Goal: Task Accomplishment & Management: Complete application form

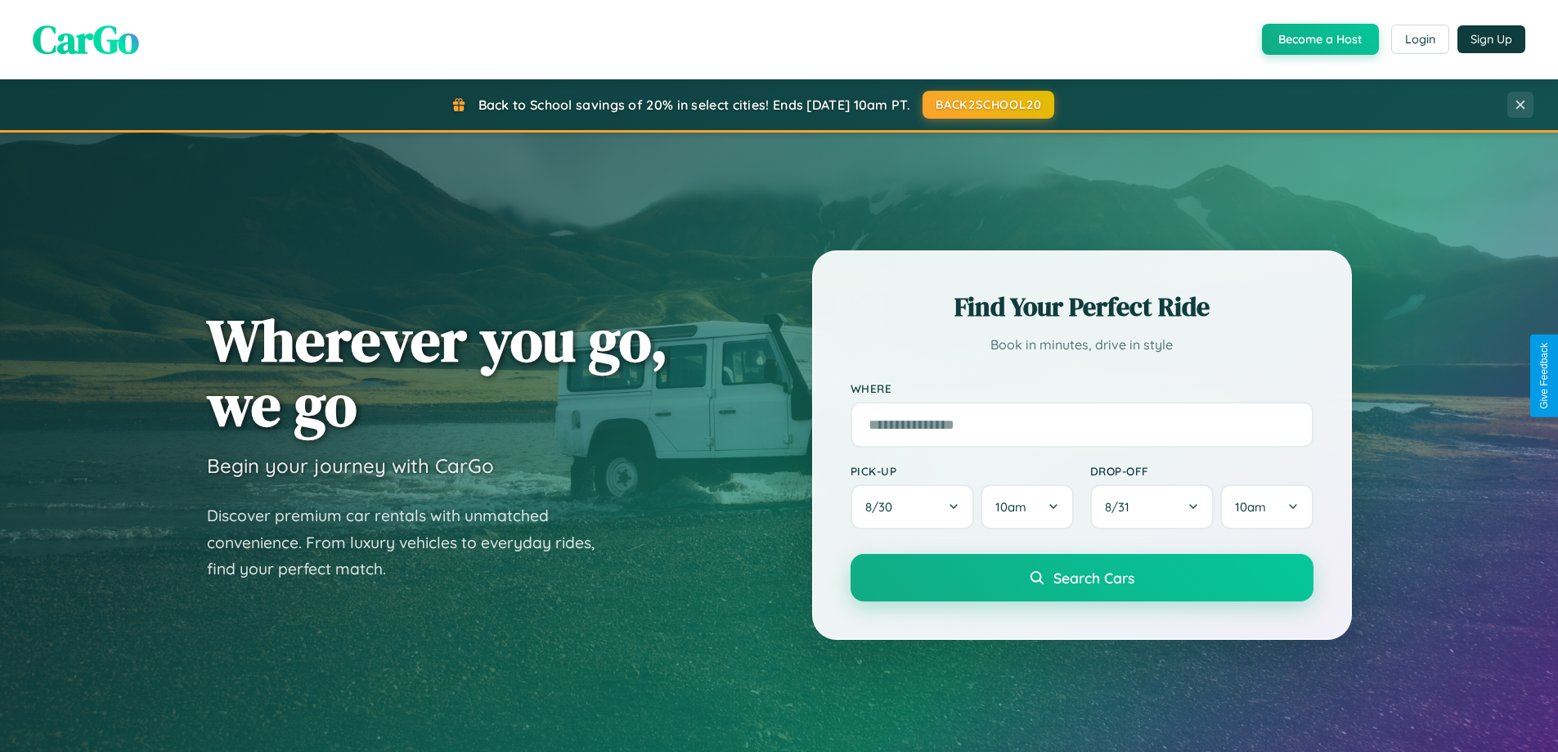
scroll to position [3147, 0]
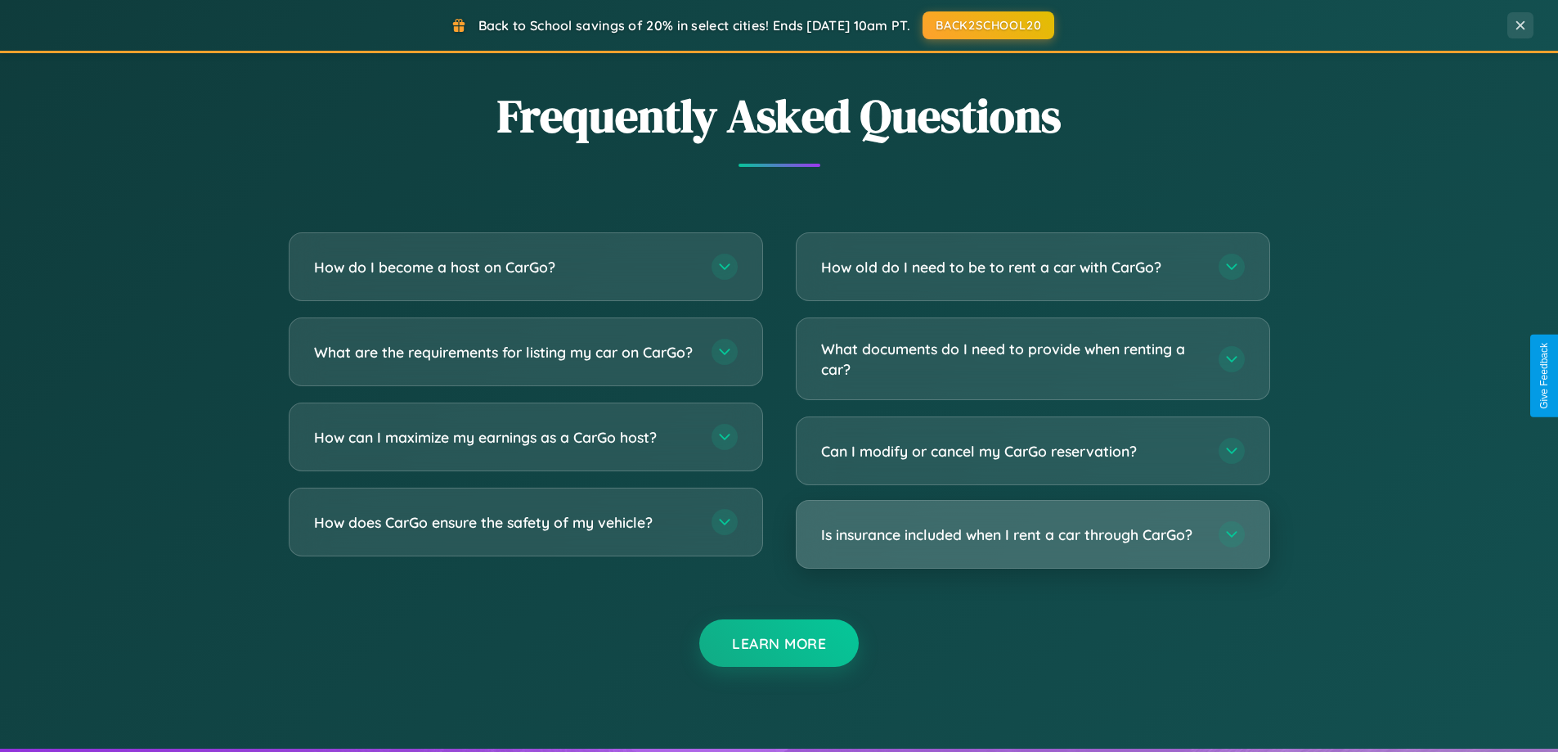
click at [1032, 534] on h3 "Is insurance included when I rent a car through CarGo?" at bounding box center [1011, 534] width 381 height 20
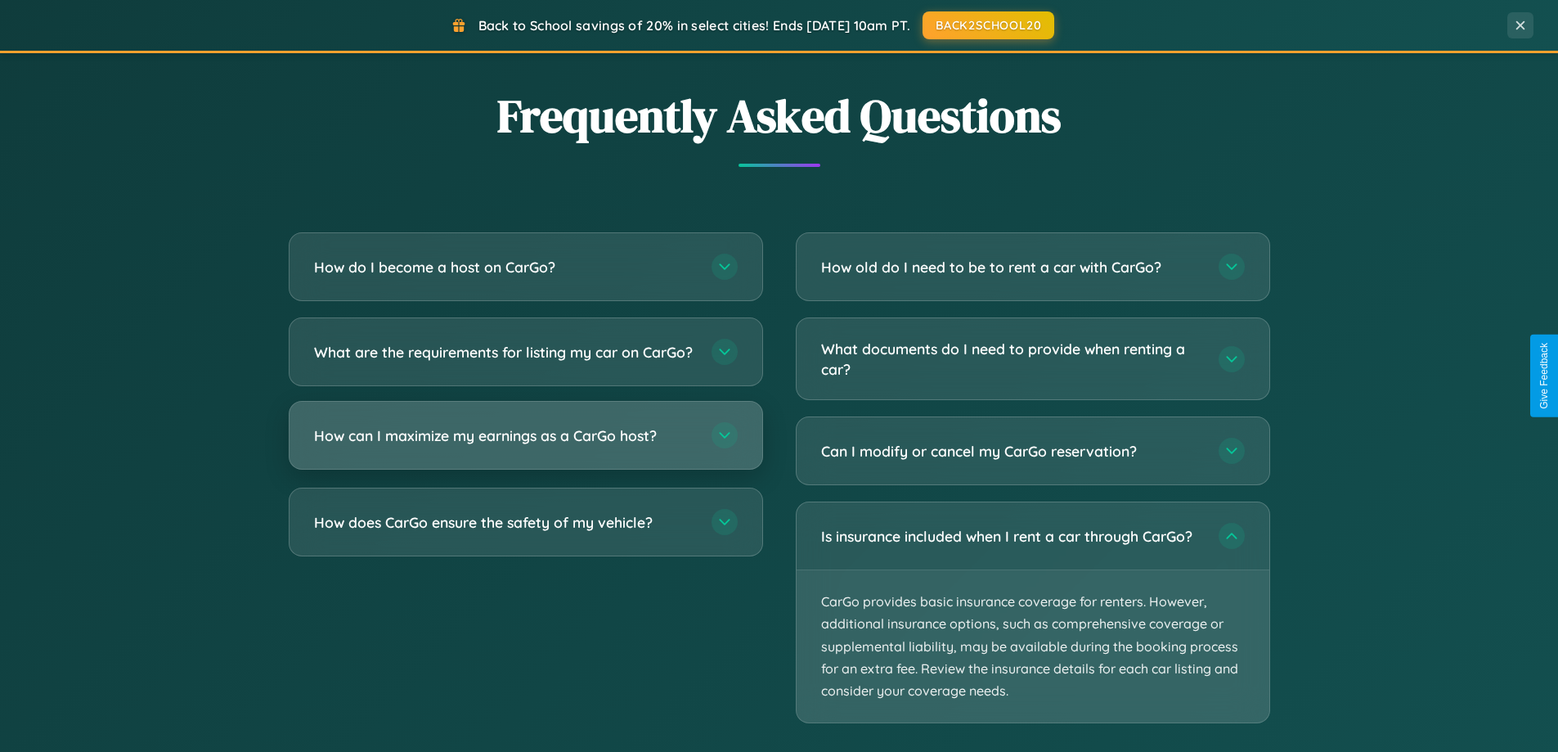
click at [525, 446] on h3 "How can I maximize my earnings as a CarGo host?" at bounding box center [504, 435] width 381 height 20
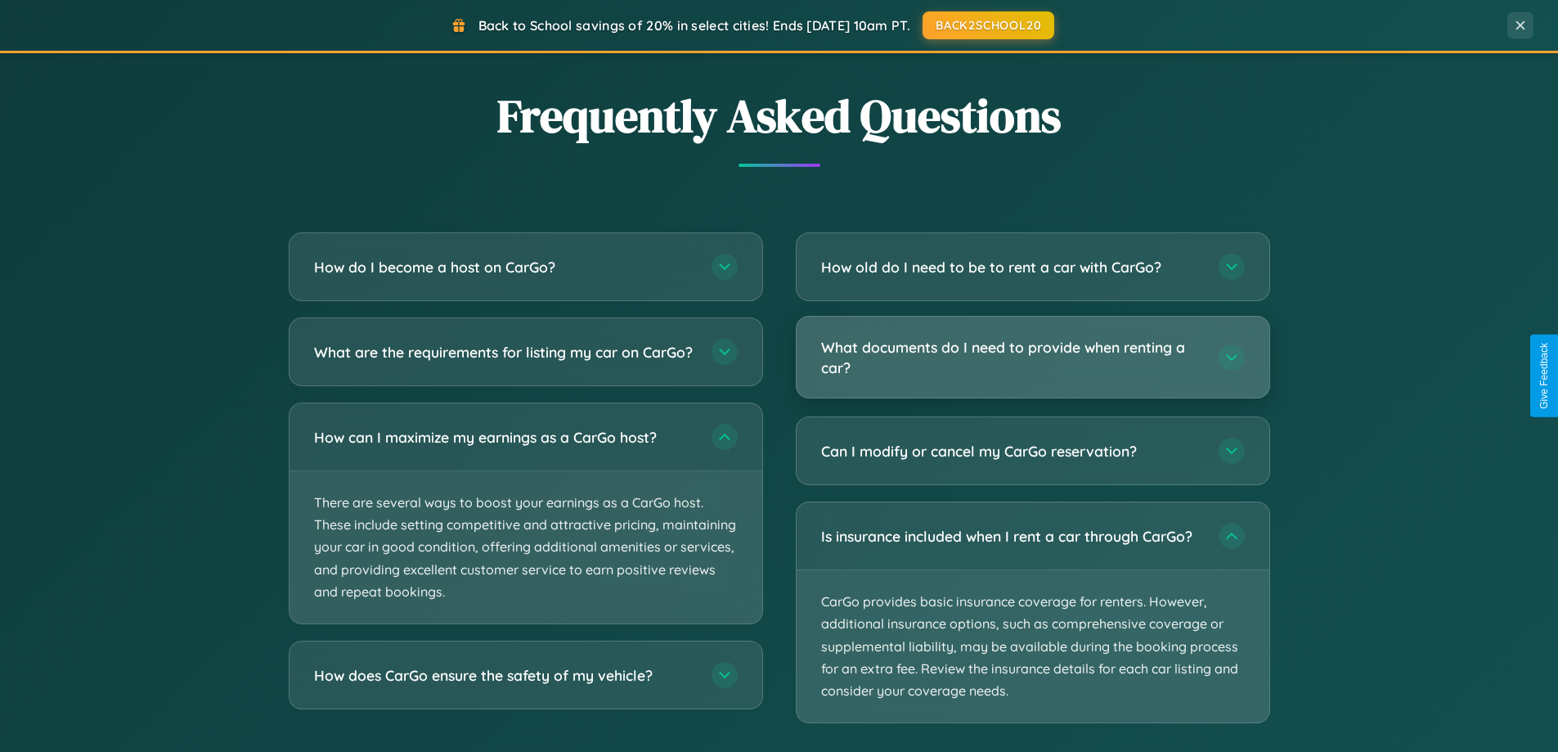
click at [1032, 357] on h3 "What documents do I need to provide when renting a car?" at bounding box center [1011, 357] width 381 height 40
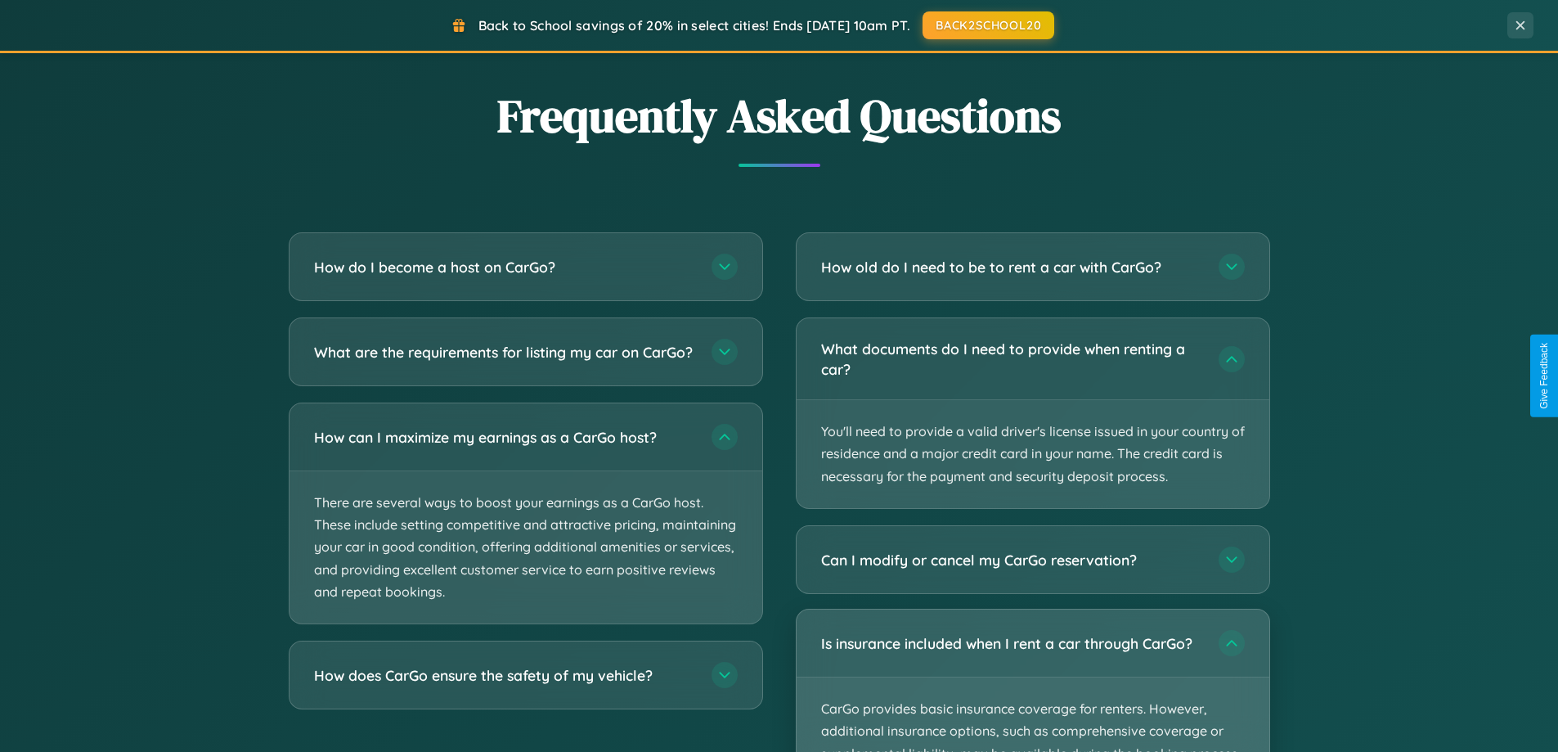
click at [1032, 680] on p "CarGo provides basic insurance coverage for renters. However, additional insura…" at bounding box center [1033, 753] width 473 height 152
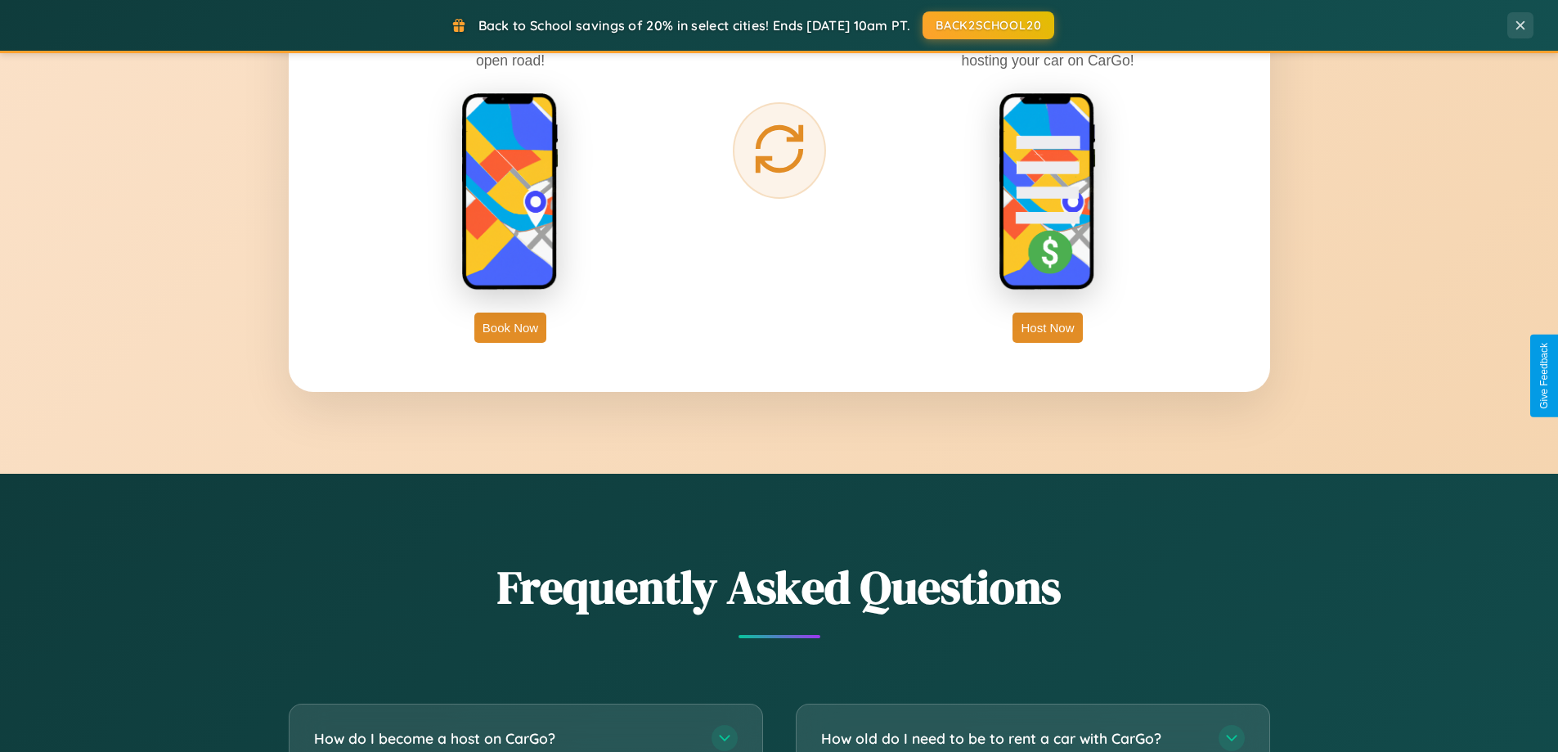
scroll to position [1125, 0]
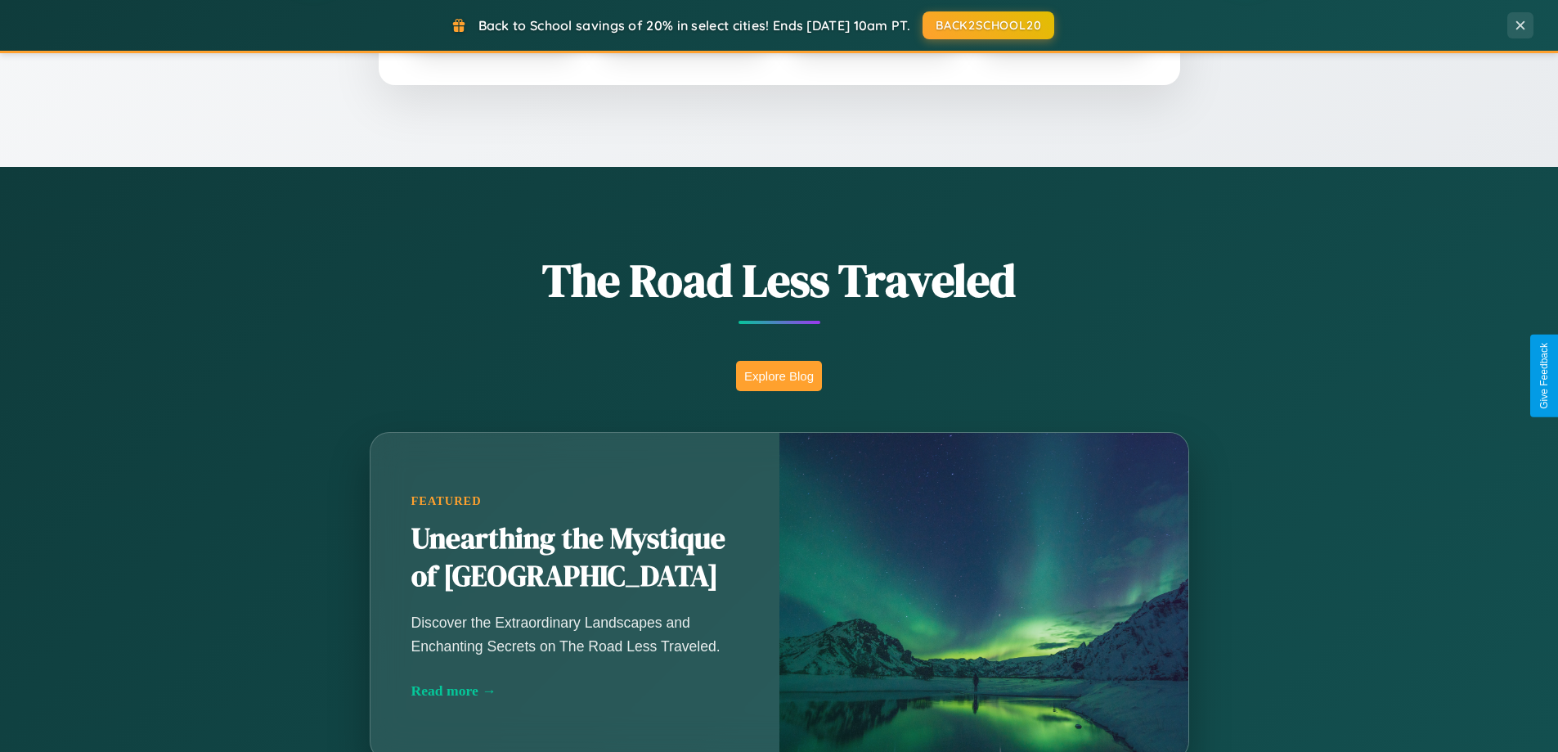
click at [779, 375] on button "Explore Blog" at bounding box center [779, 376] width 86 height 30
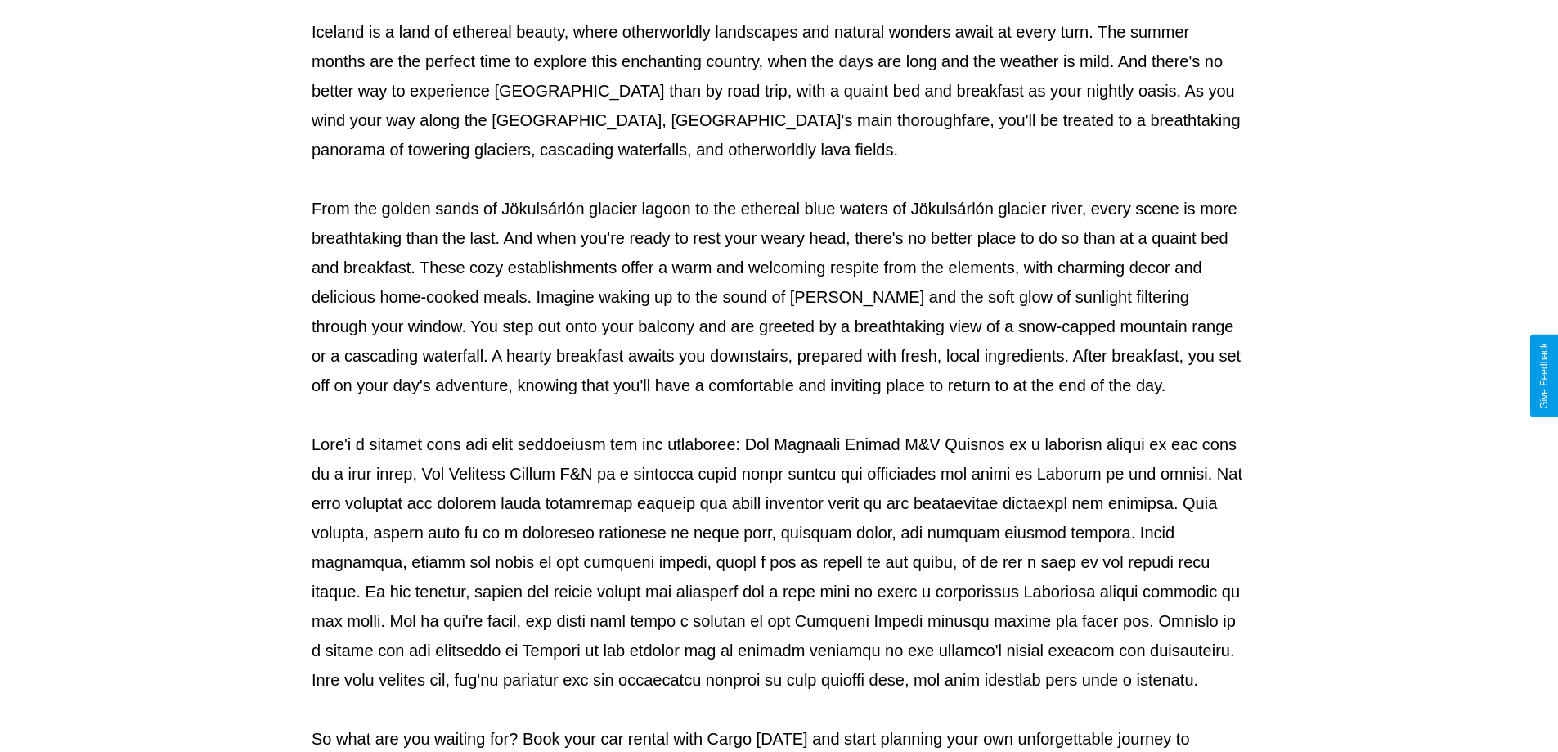
scroll to position [529, 0]
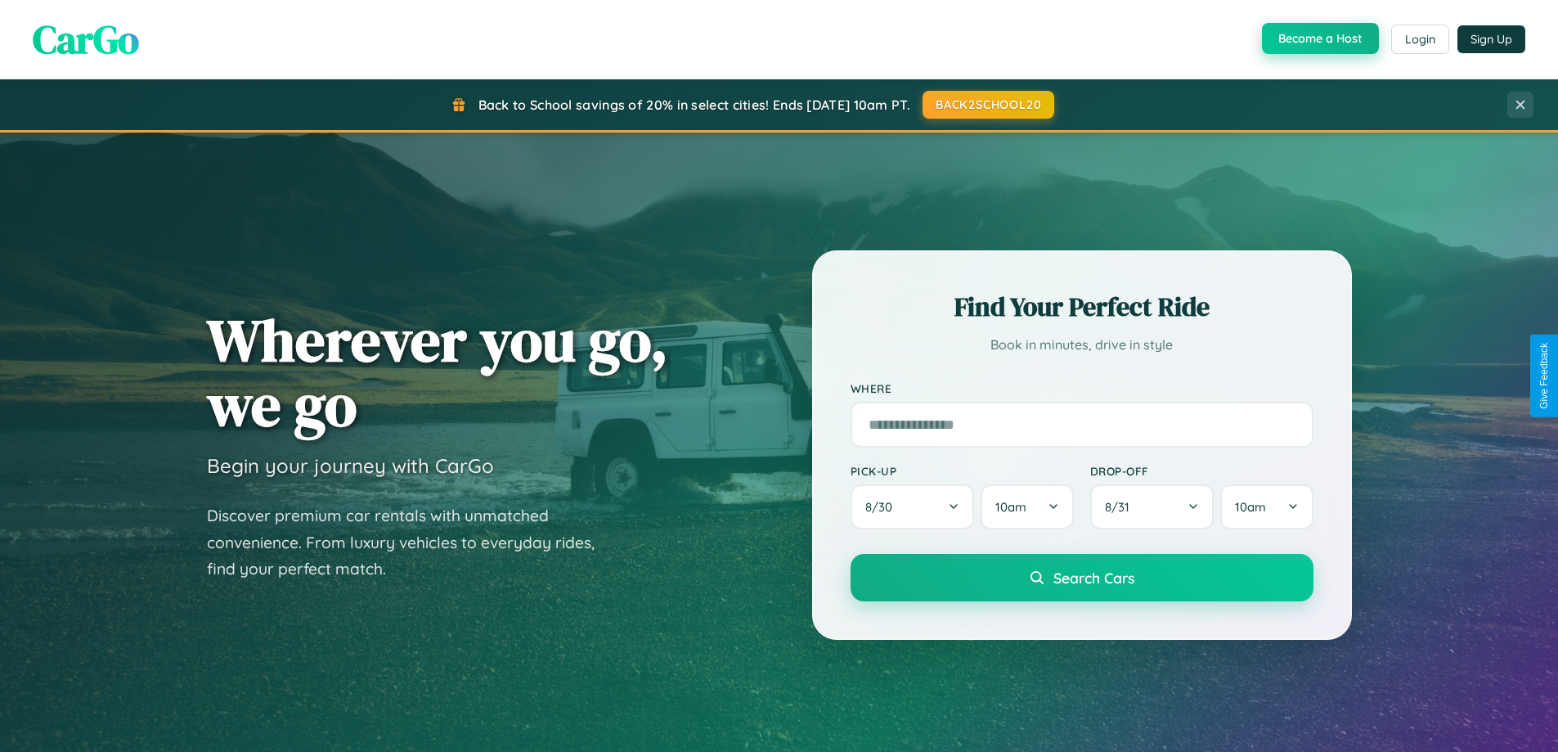
click at [1318, 39] on button "Become a Host" at bounding box center [1320, 38] width 117 height 31
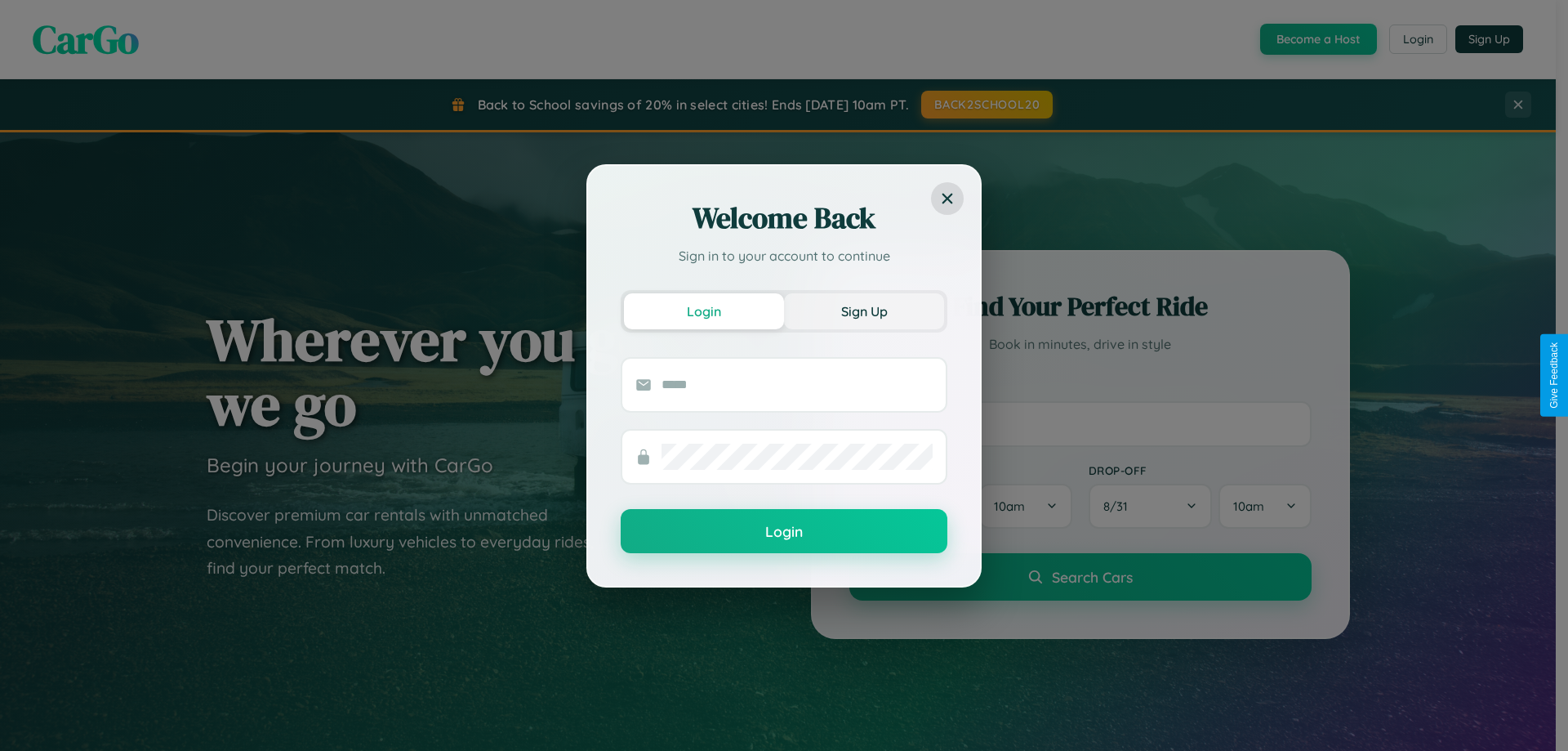
click at [864, 311] on button "Sign Up" at bounding box center [864, 312] width 160 height 36
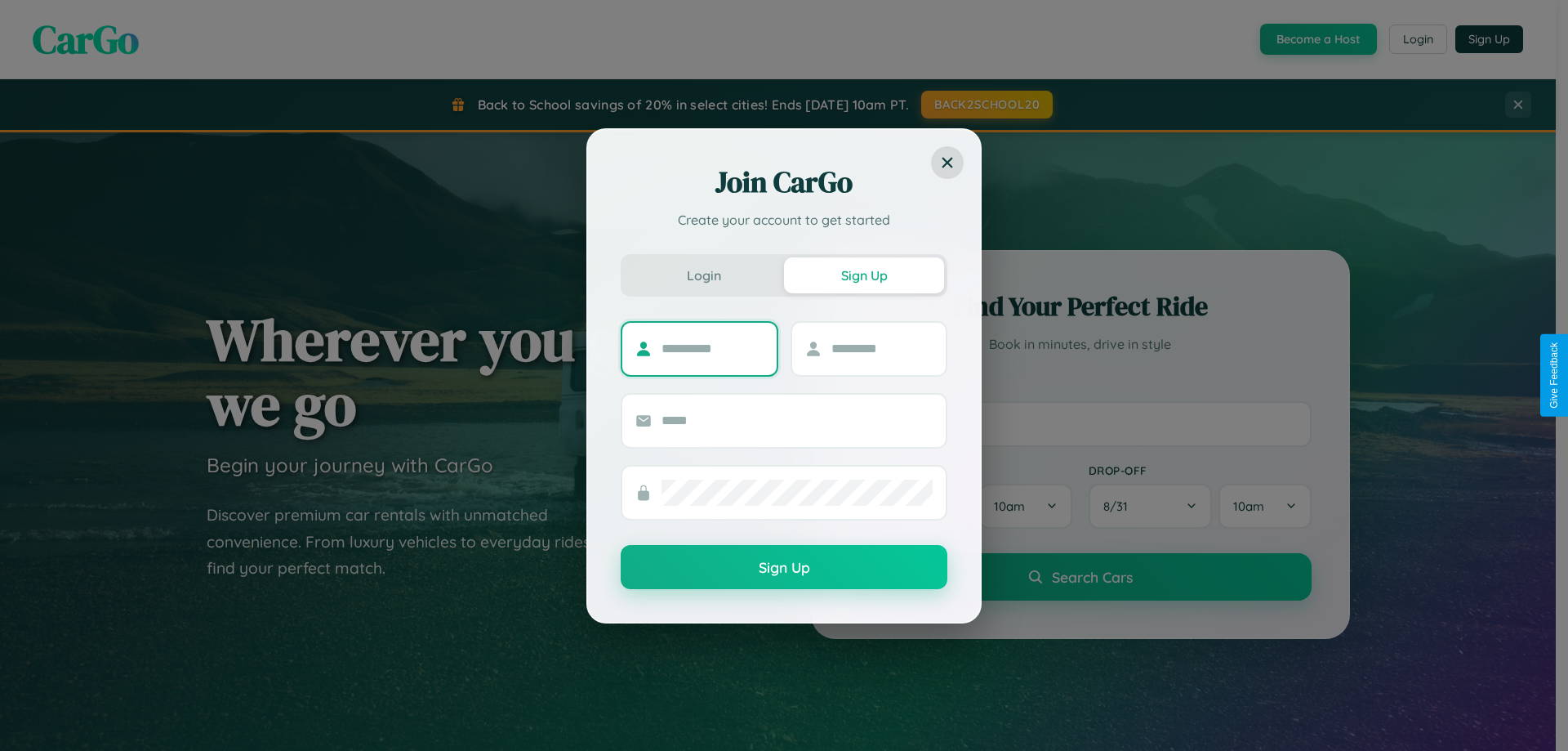
click at [712, 348] on input "text" at bounding box center [712, 349] width 102 height 26
type input "******"
click at [881, 348] on input "text" at bounding box center [883, 349] width 102 height 26
type input "*******"
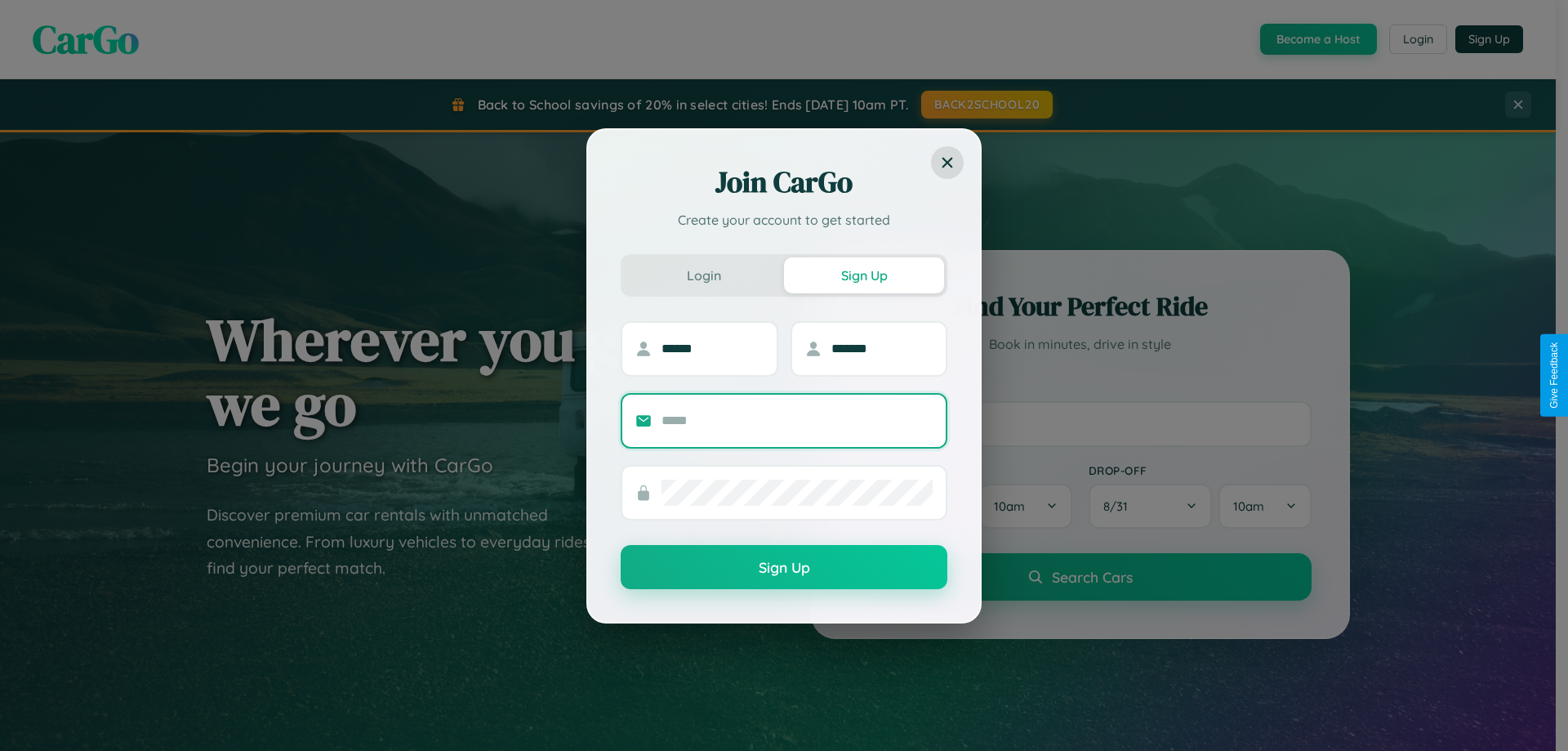
click at [797, 419] on input "text" at bounding box center [797, 420] width 272 height 26
type input "**********"
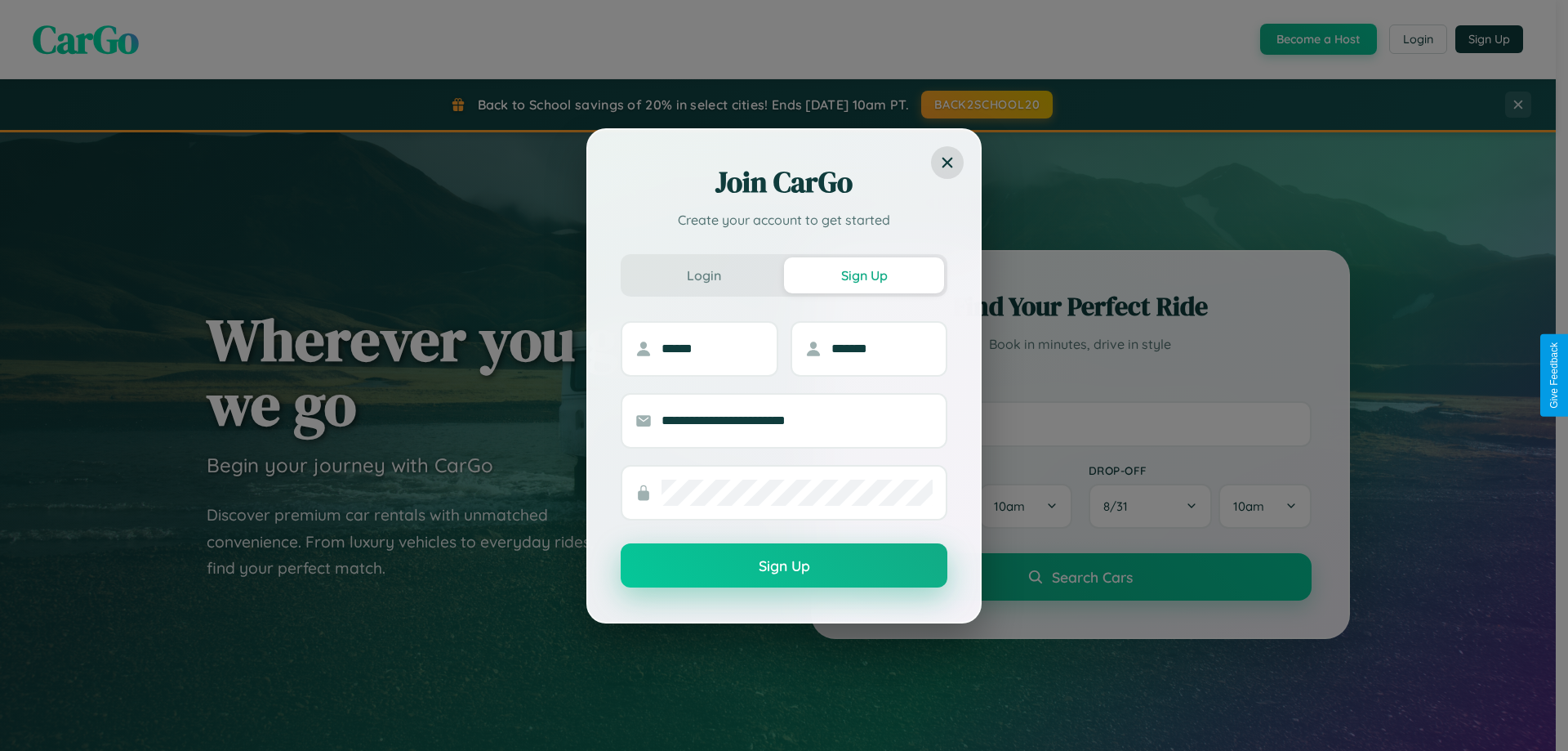
click at [784, 566] on button "Sign Up" at bounding box center [784, 565] width 327 height 44
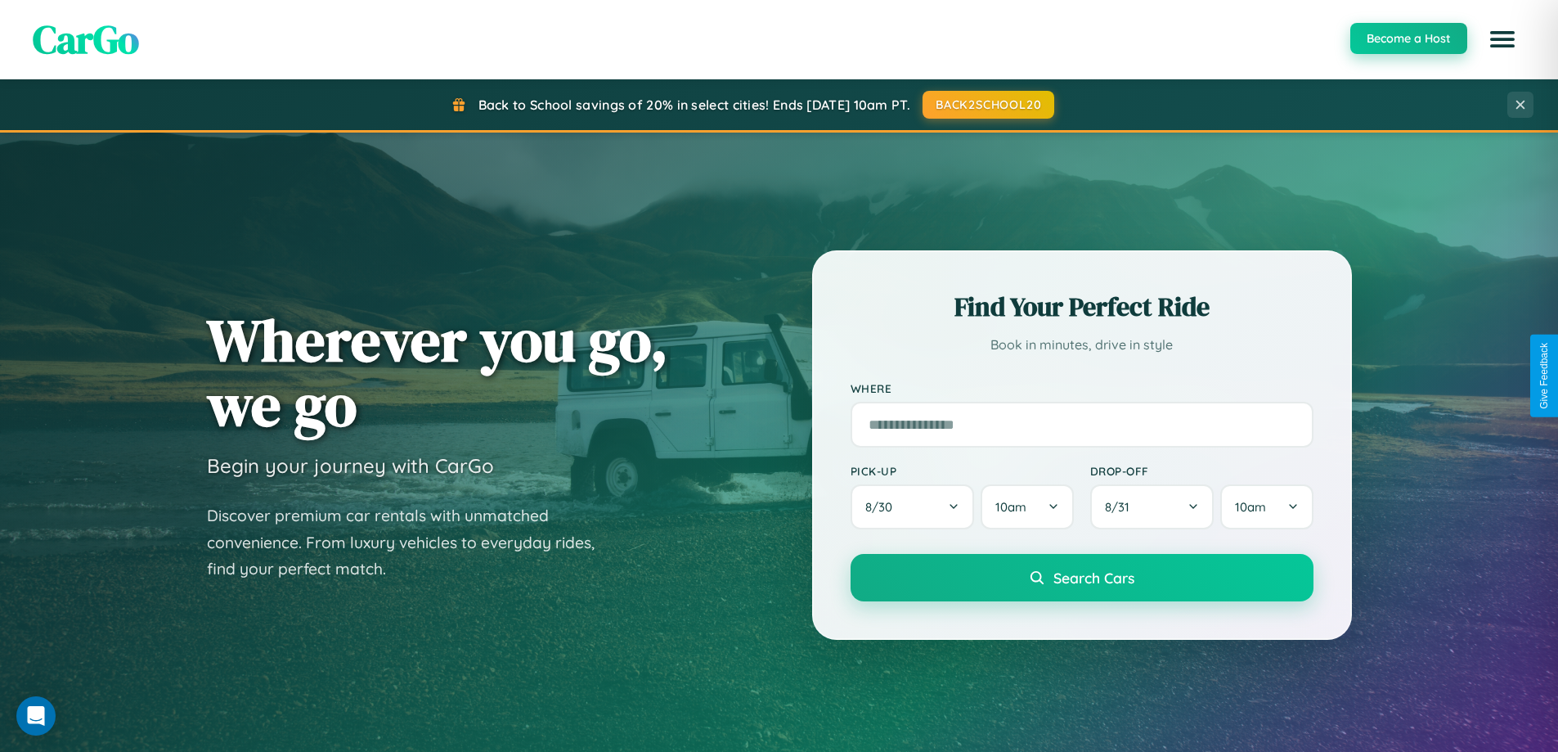
click at [1408, 38] on button "Become a Host" at bounding box center [1408, 38] width 117 height 31
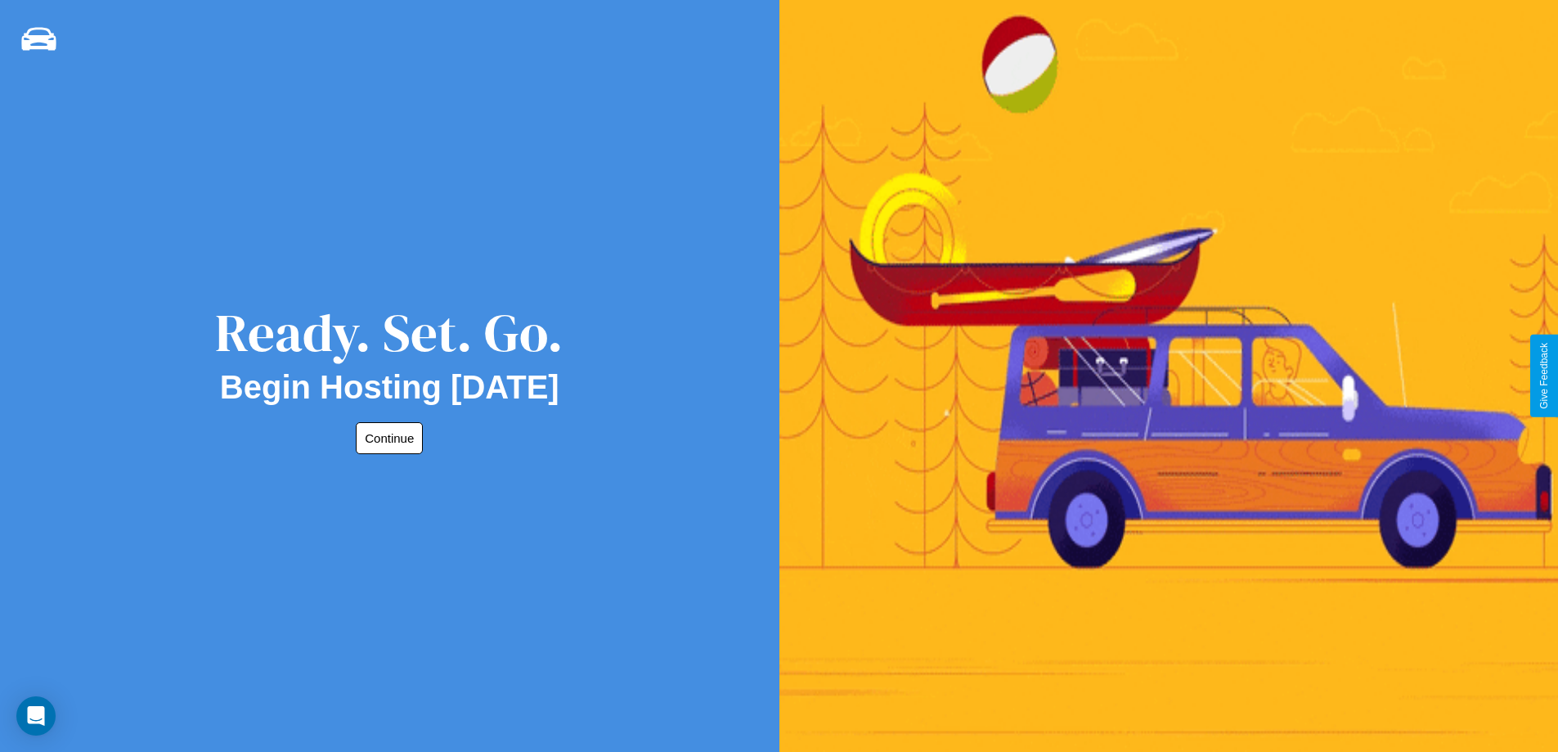
click at [386, 438] on button "Continue" at bounding box center [389, 438] width 67 height 32
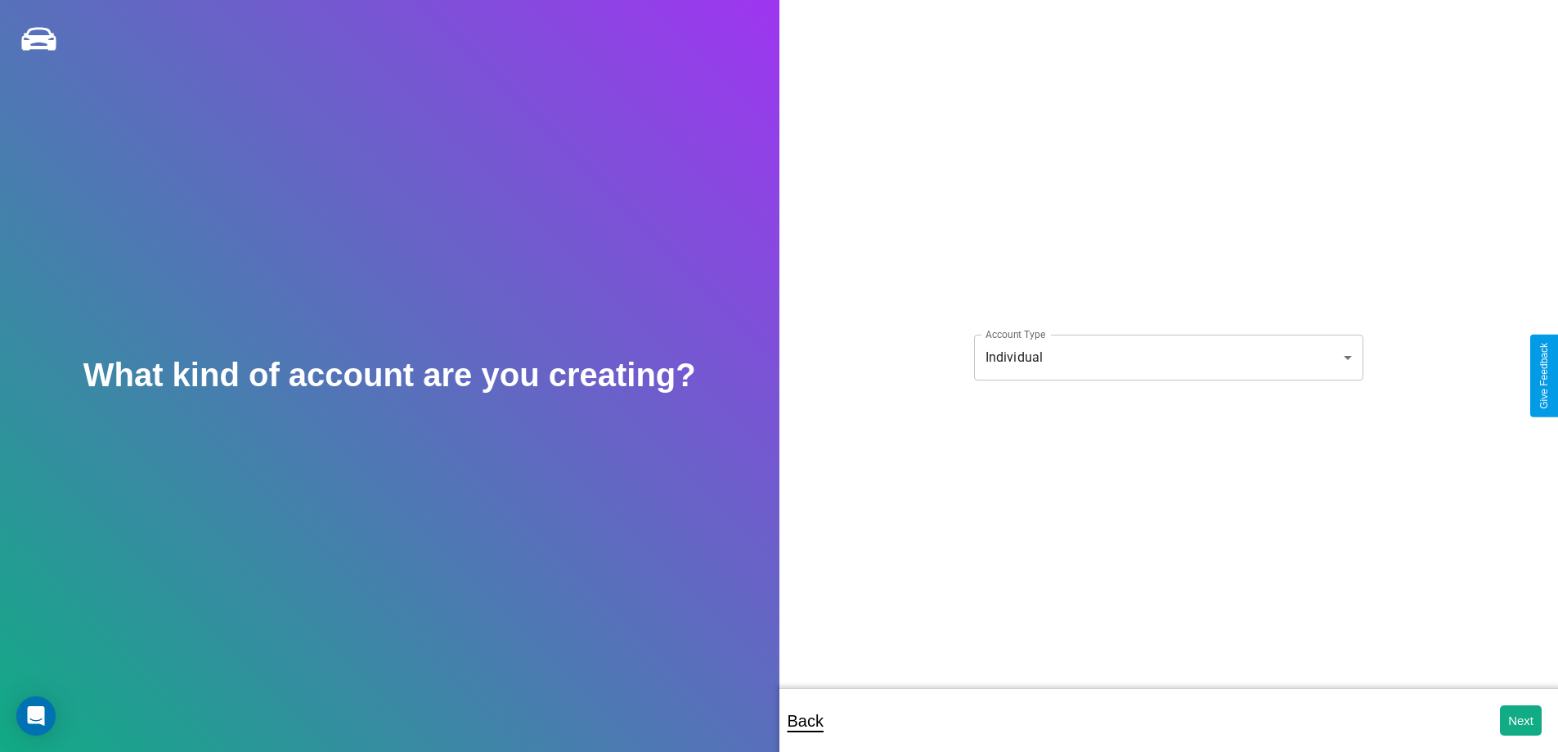
click at [1168, 357] on body "**********" at bounding box center [779, 387] width 1558 height 774
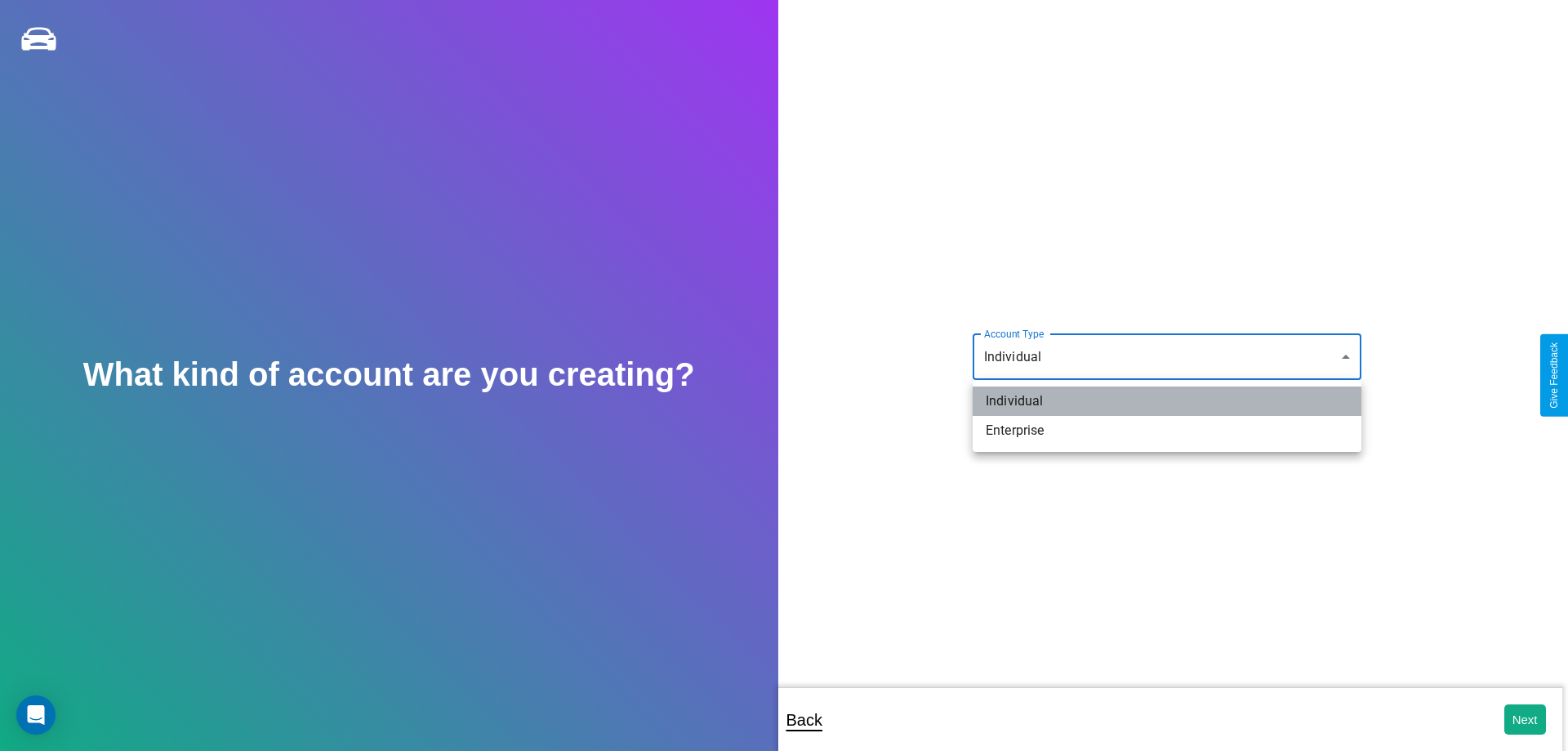
click at [1168, 401] on li "Individual" at bounding box center [1167, 400] width 389 height 29
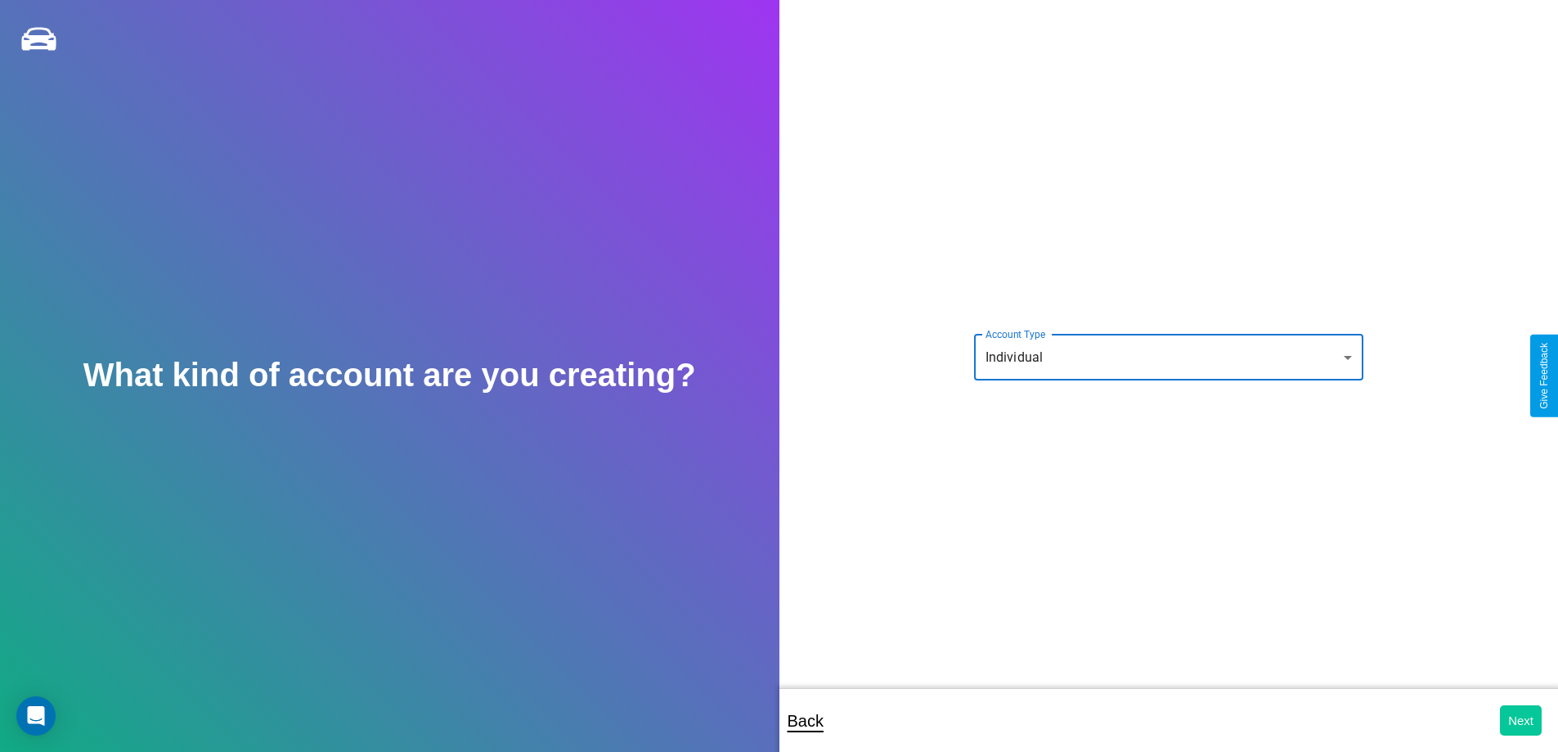
click at [1520, 720] on button "Next" at bounding box center [1521, 720] width 42 height 30
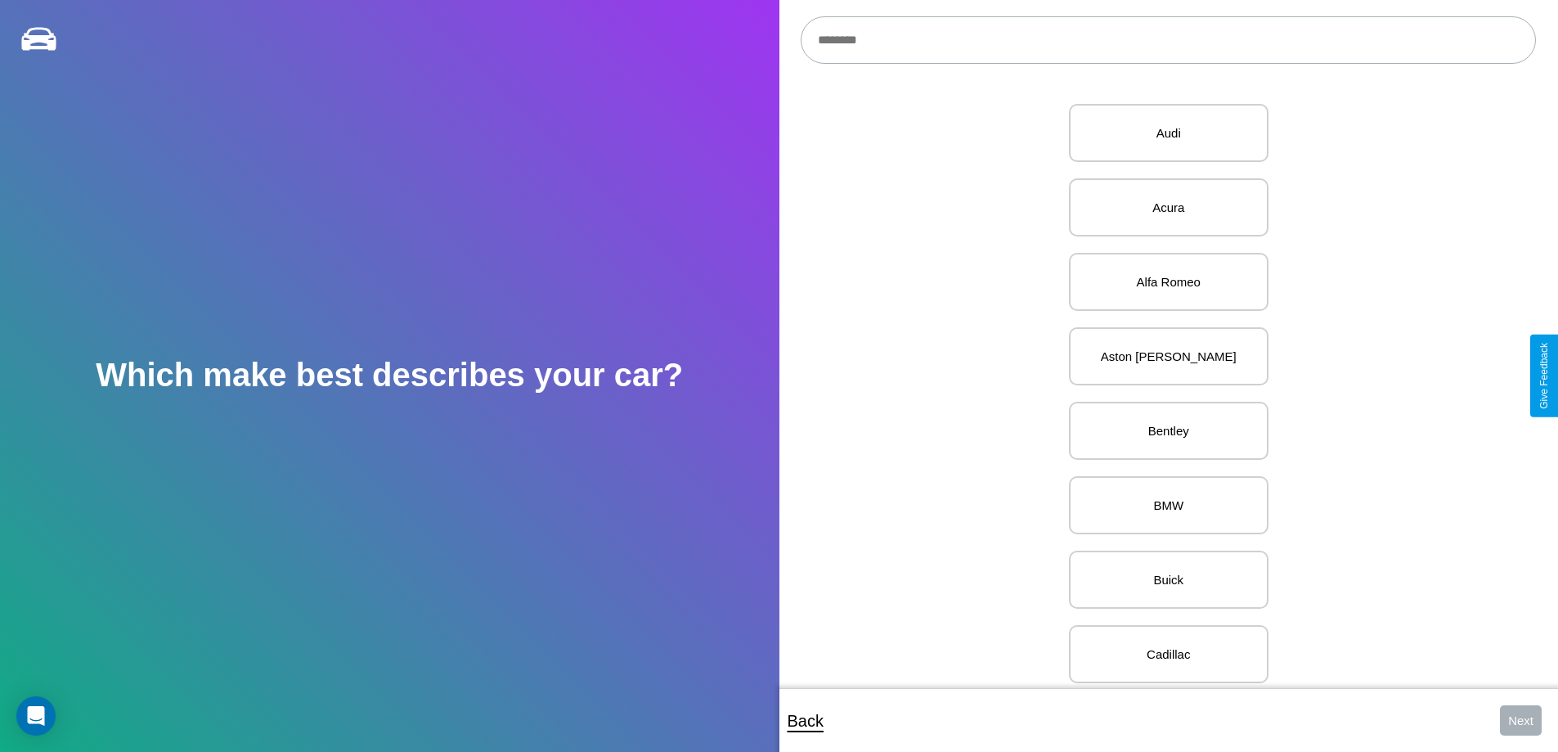
click at [1168, 40] on input "text" at bounding box center [1168, 39] width 735 height 47
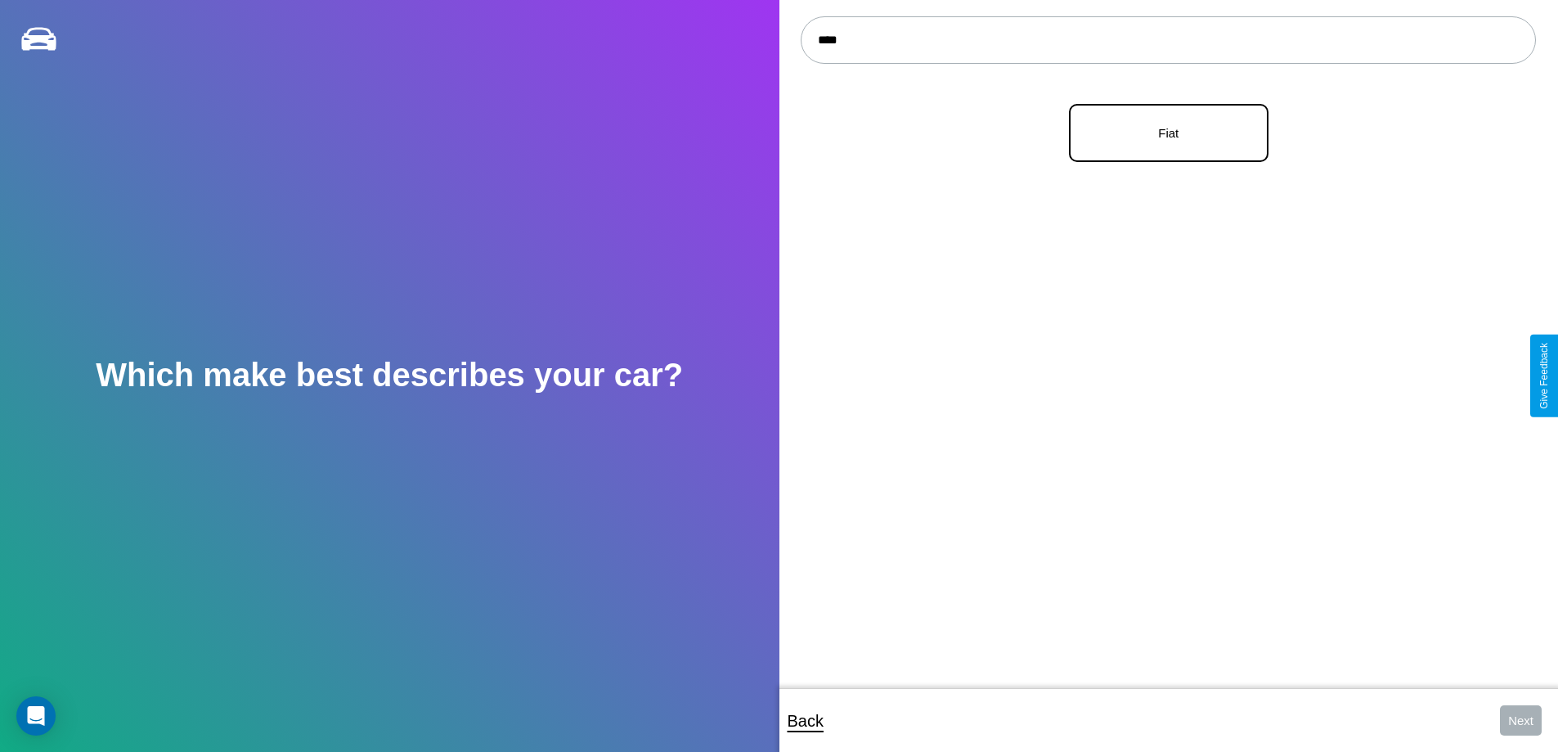
type input "****"
click at [1162, 133] on p "Fiat" at bounding box center [1169, 133] width 164 height 22
click at [1520, 720] on button "Next" at bounding box center [1521, 720] width 42 height 30
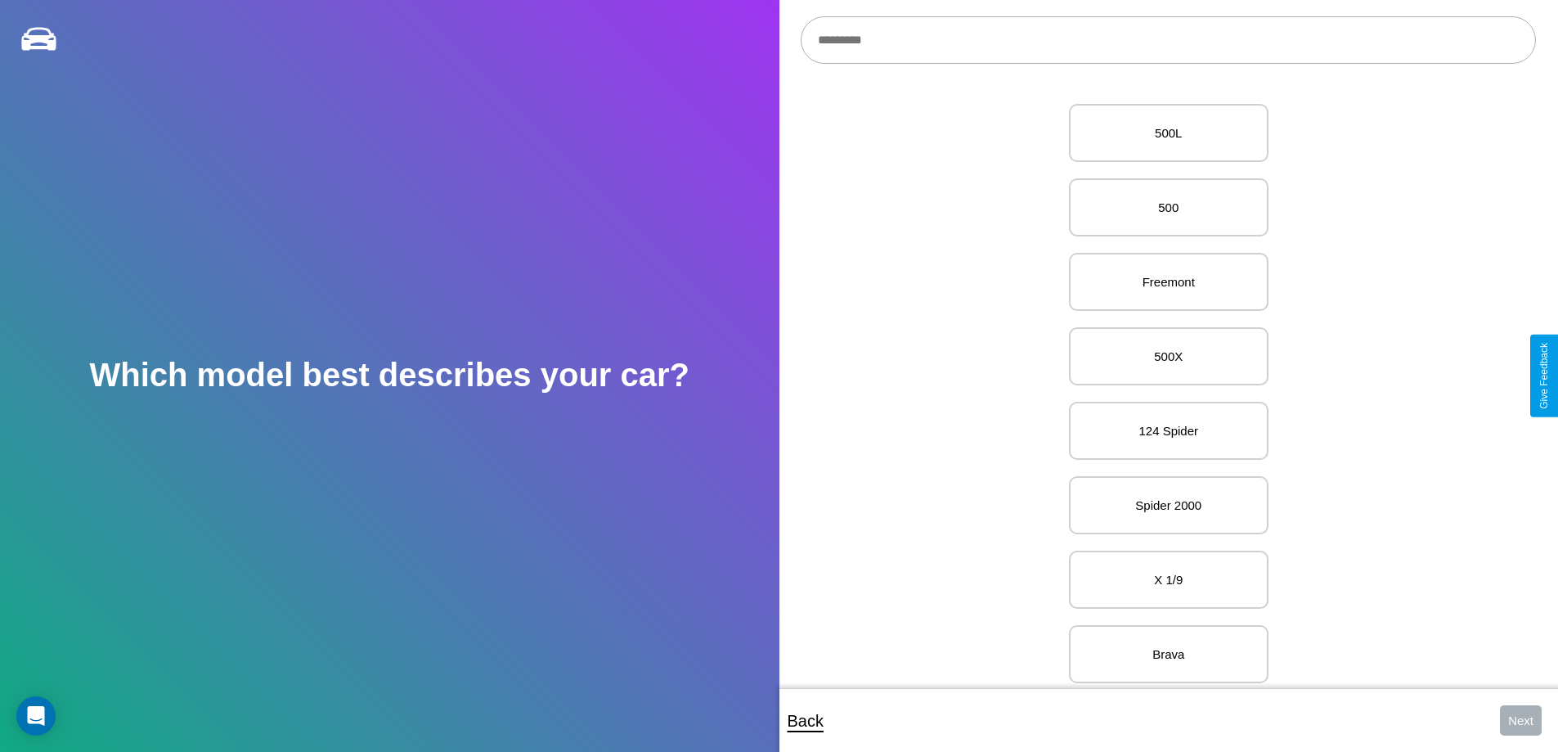
click at [1168, 40] on input "text" at bounding box center [1168, 39] width 735 height 47
type input "*****"
click at [1162, 133] on p "X 1/9" at bounding box center [1169, 133] width 164 height 22
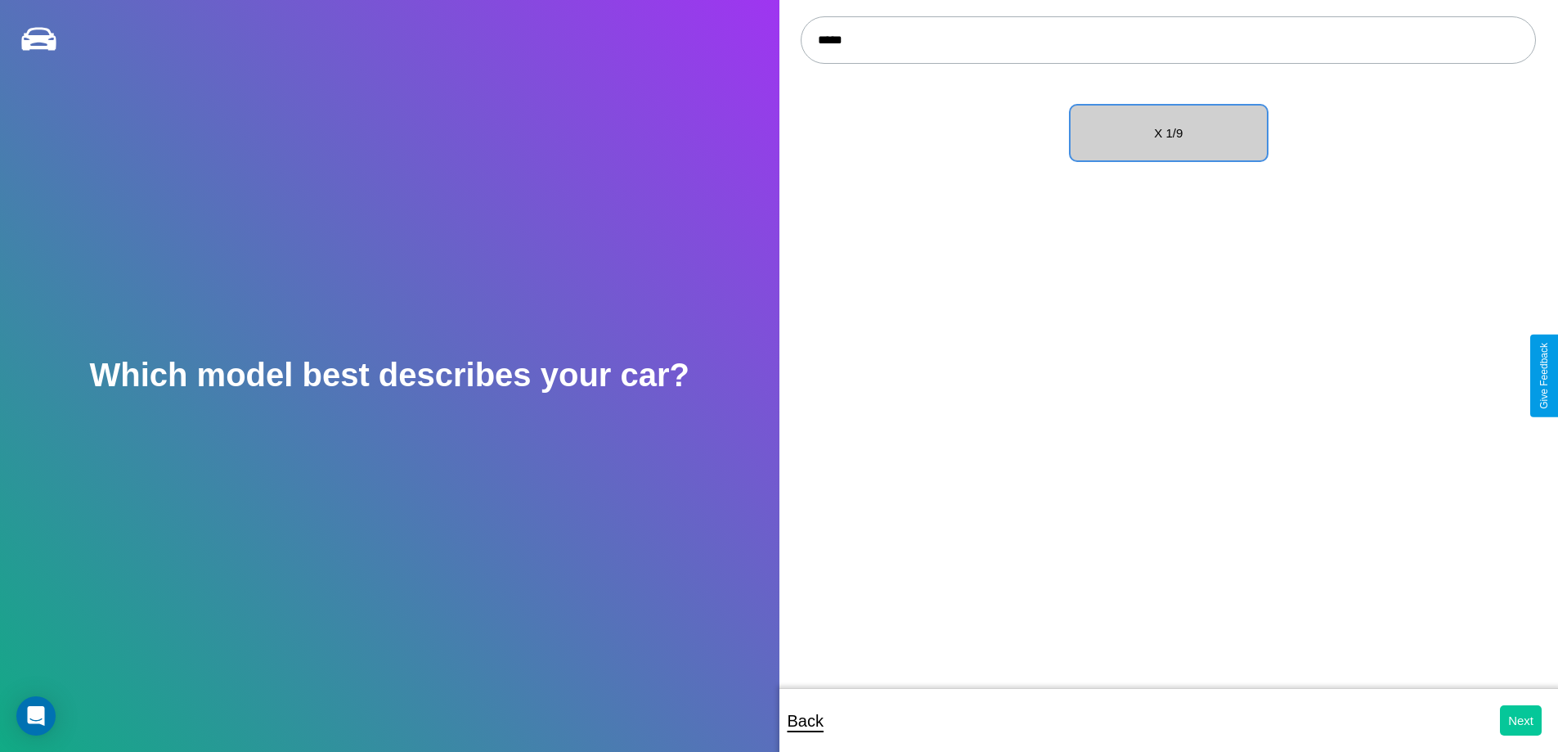
click at [1520, 720] on button "Next" at bounding box center [1521, 720] width 42 height 30
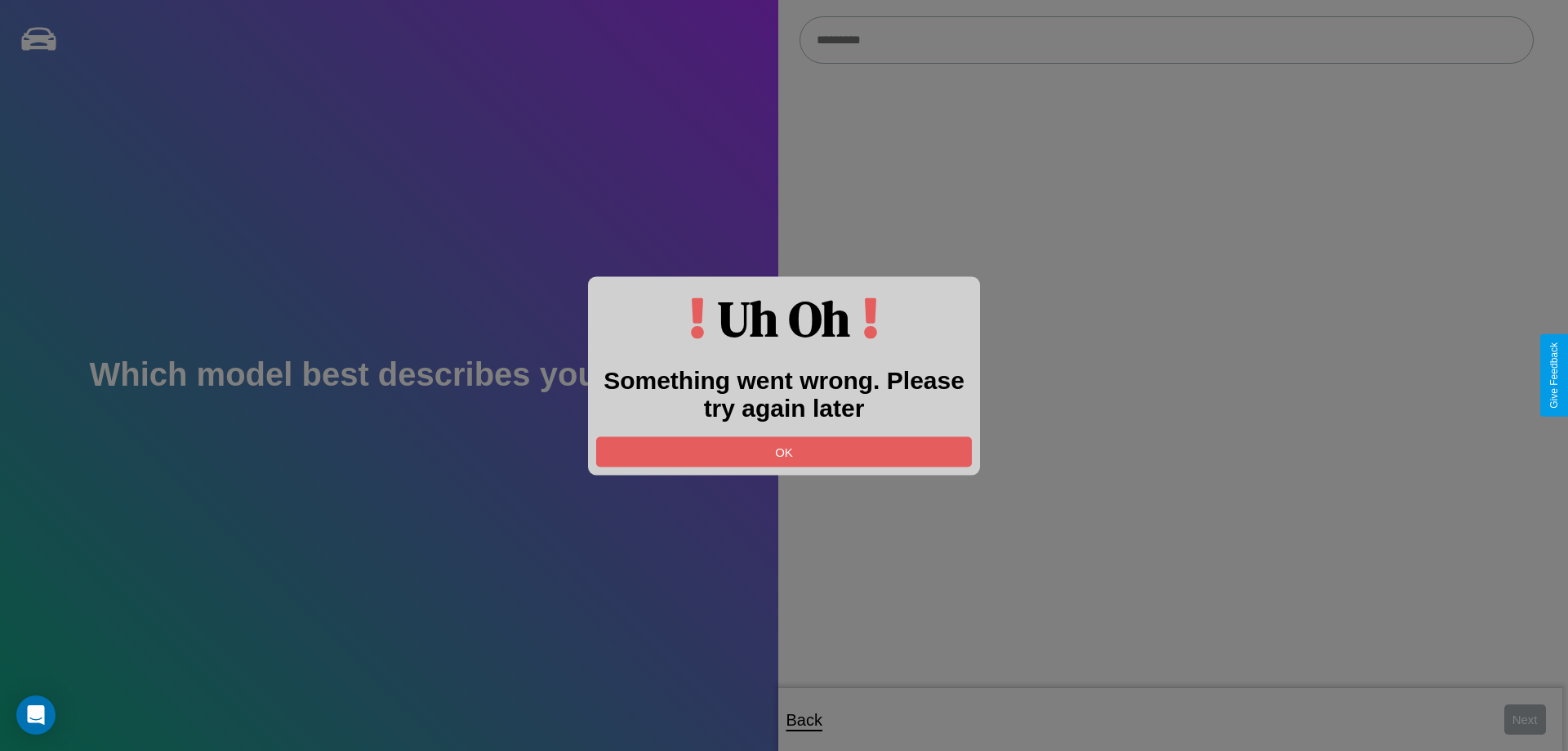
click at [1167, 40] on div at bounding box center [784, 376] width 1568 height 751
